Goal: Download file/media

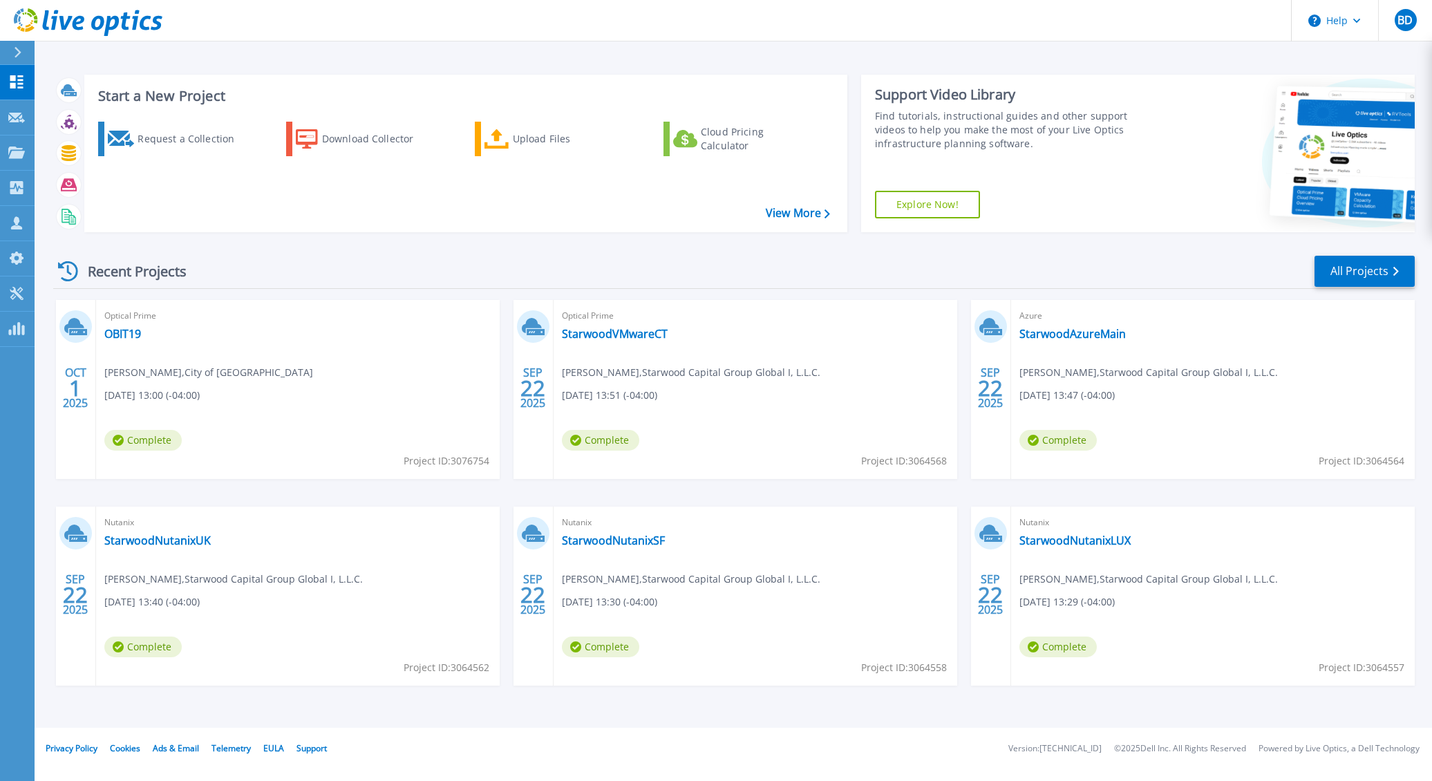
click at [160, 366] on span "Travis Pitel , City of Ormond Beach" at bounding box center [208, 372] width 209 height 15
click at [157, 371] on span "Travis Pitel , City of Ormond Beach" at bounding box center [208, 372] width 209 height 15
click at [124, 337] on link "OBIT19" at bounding box center [122, 334] width 37 height 14
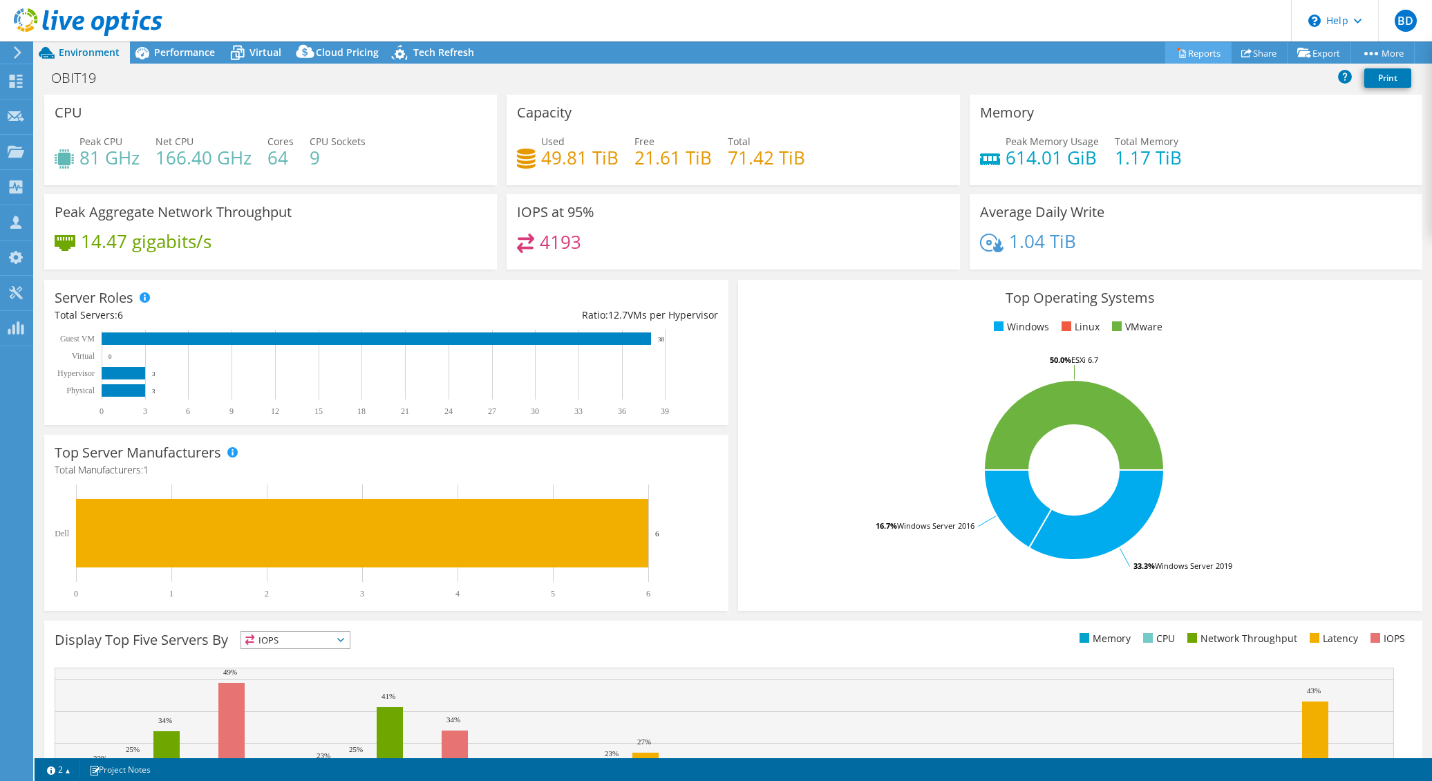
click at [1199, 53] on link "Reports" at bounding box center [1199, 52] width 66 height 21
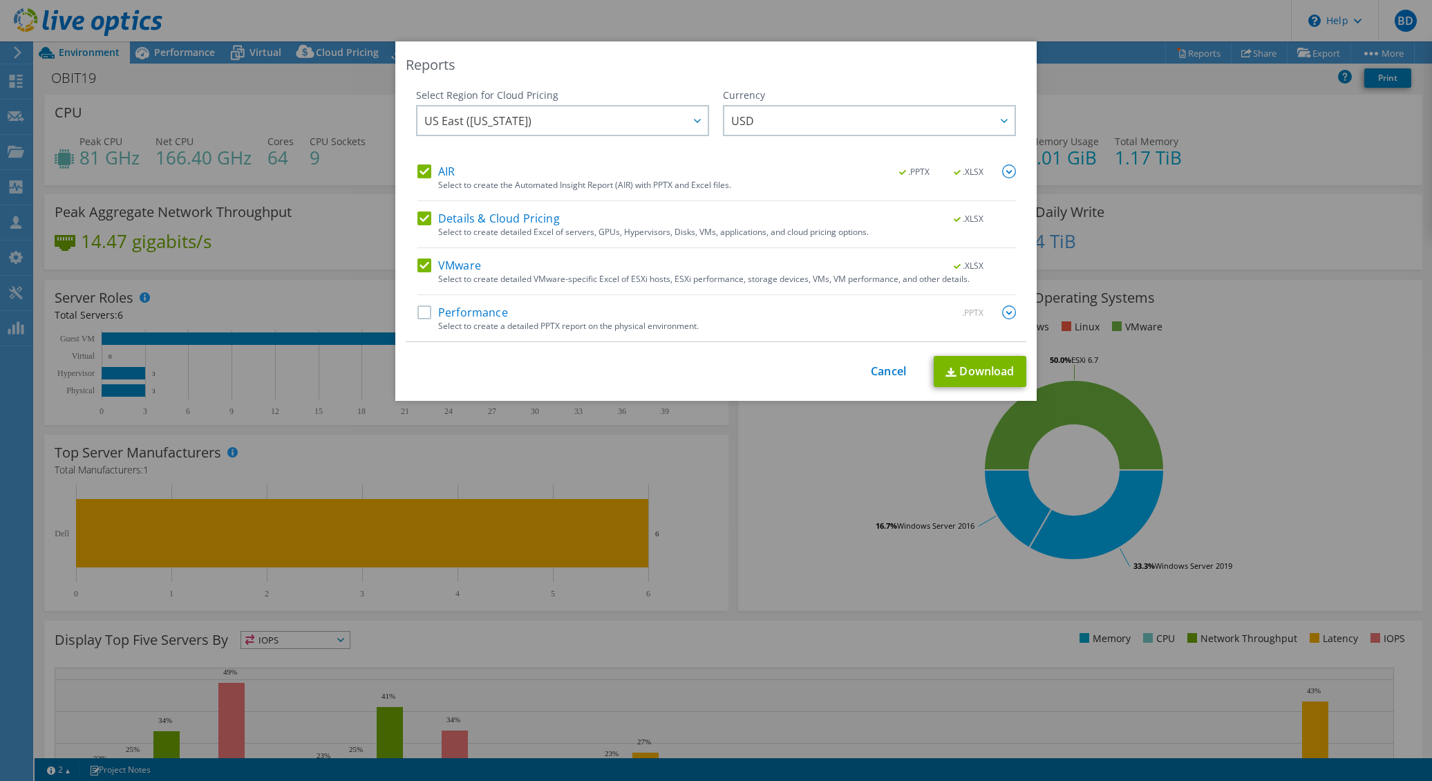
click at [420, 310] on label "Performance" at bounding box center [463, 313] width 91 height 14
click at [0, 0] on input "Performance" at bounding box center [0, 0] width 0 height 0
click at [973, 364] on link "Download" at bounding box center [980, 371] width 93 height 31
click at [988, 373] on link "Download" at bounding box center [980, 371] width 93 height 31
click at [878, 374] on link "Cancel" at bounding box center [888, 371] width 35 height 13
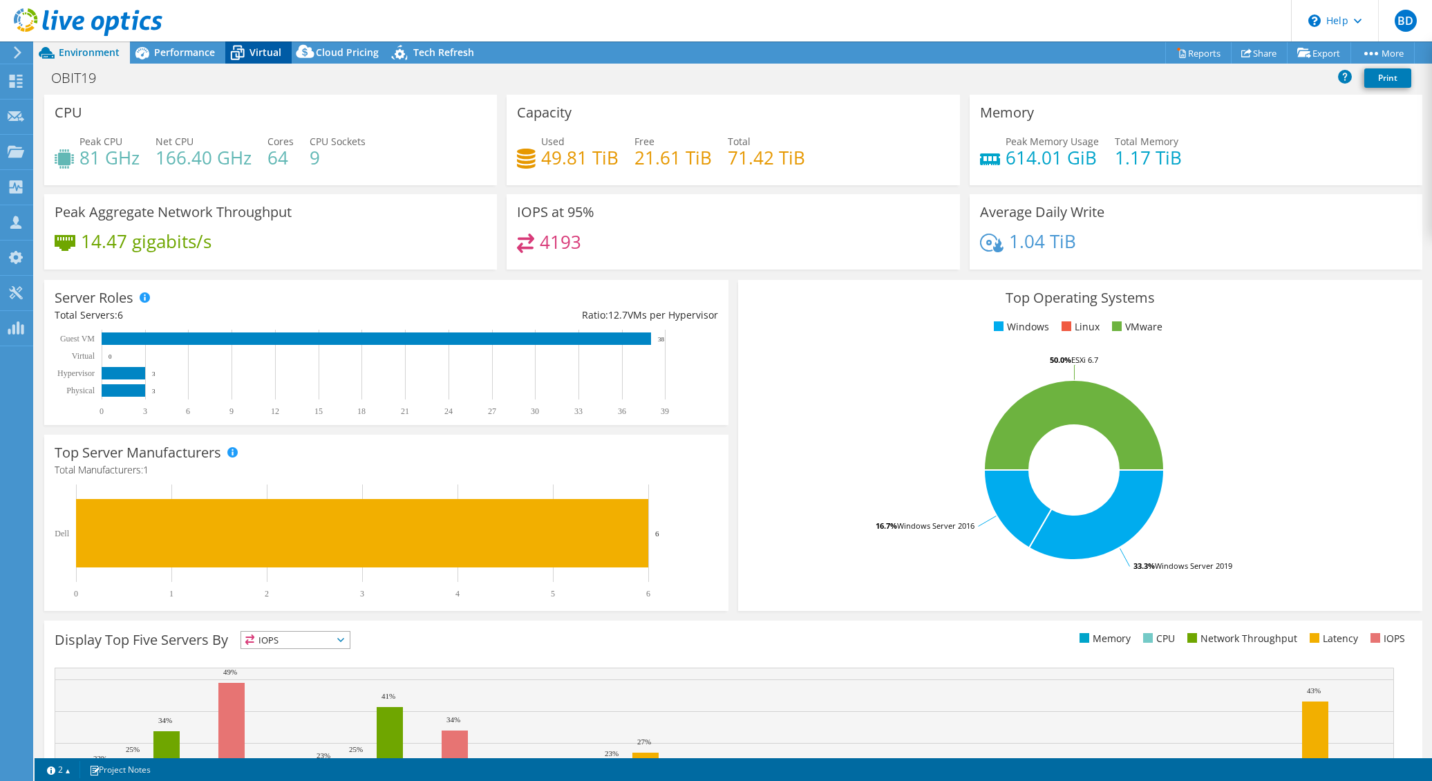
click at [258, 56] on span "Virtual" at bounding box center [266, 52] width 32 height 13
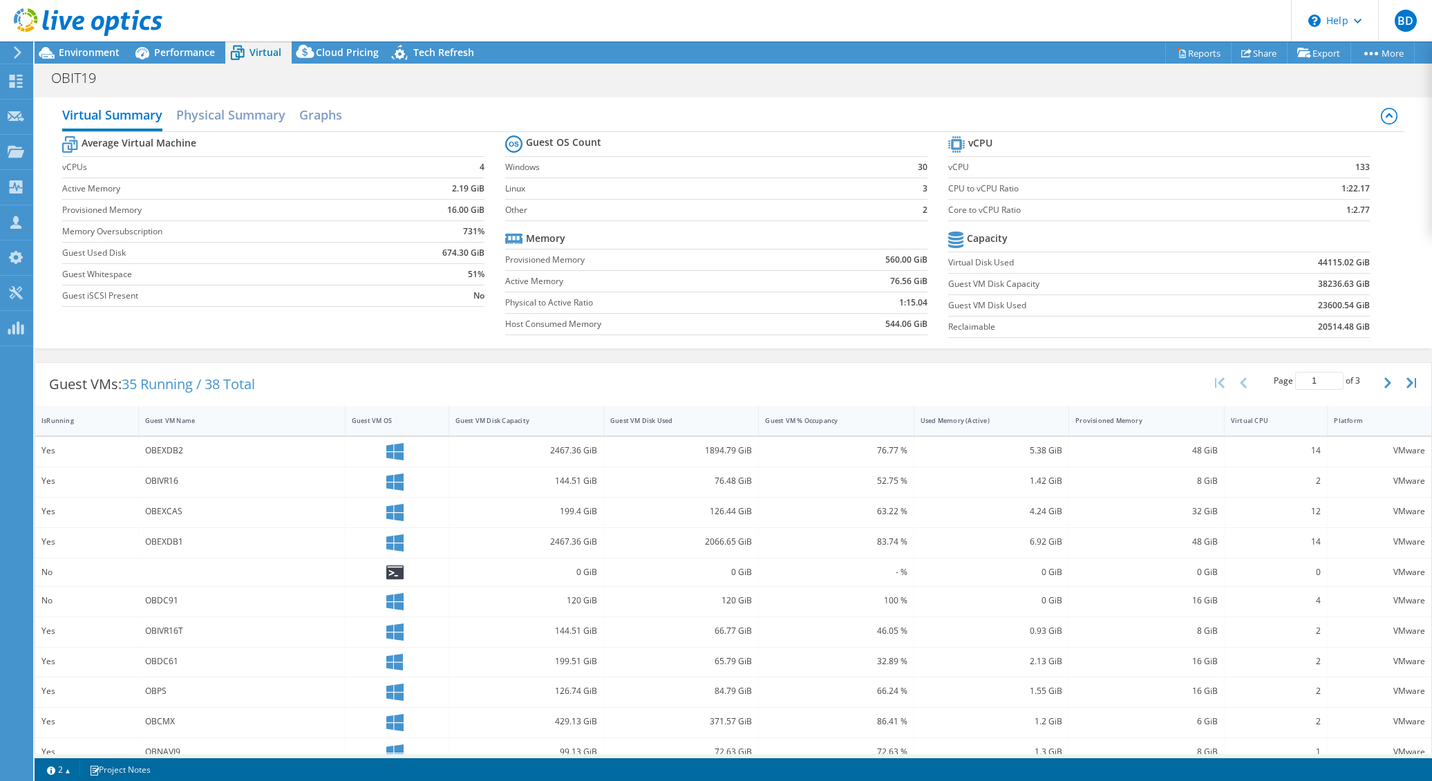
drag, startPoint x: 1078, startPoint y: 14, endPoint x: 1284, endPoint y: 3, distance: 205.6
click at [1325, 64] on div "BD Channel Partner [PERSON_NAME] [PERSON_NAME][EMAIL_ADDRESS][PERSON_NAME][DOMA…" at bounding box center [716, 390] width 1432 height 781
